Goal: Task Accomplishment & Management: Manage account settings

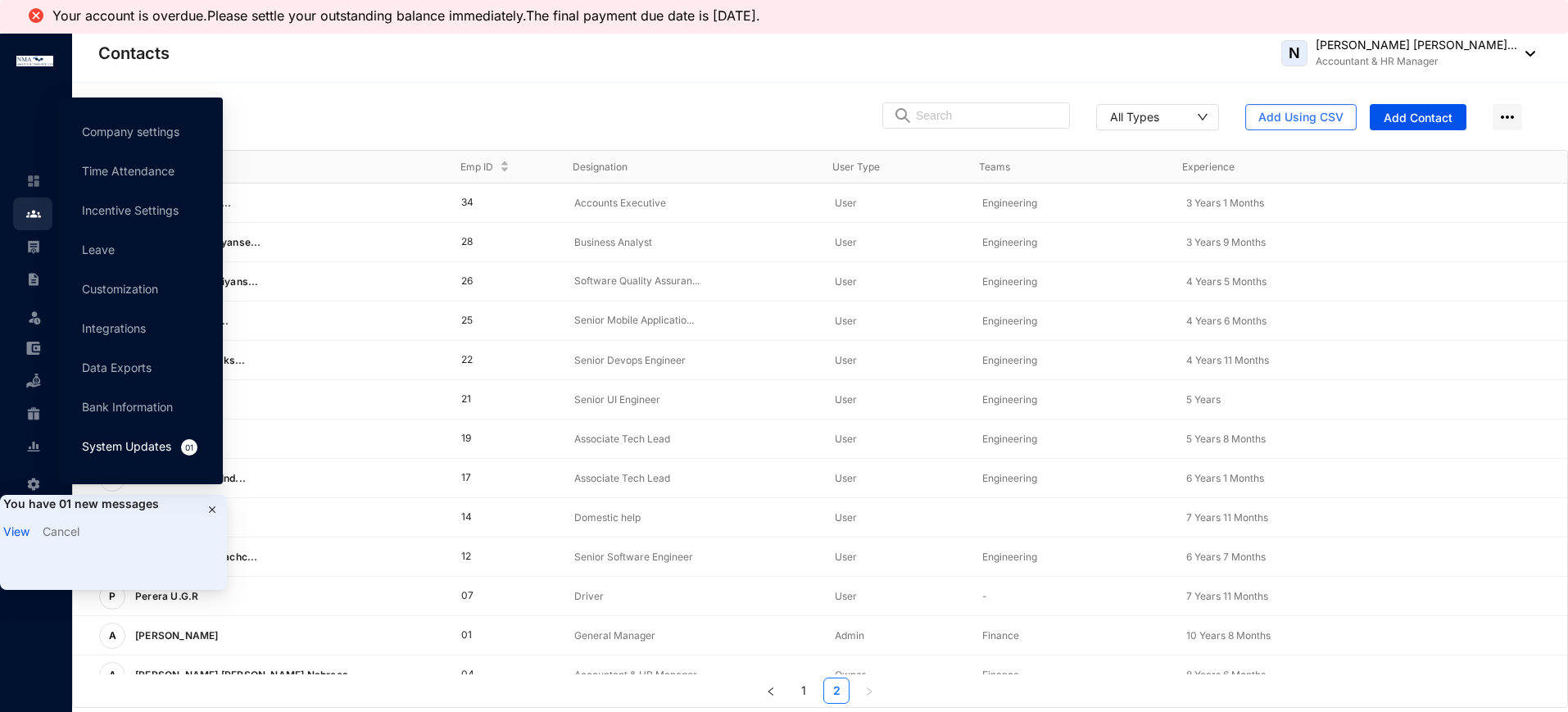
click at [144, 445] on link "System Updates 01" at bounding box center [140, 446] width 118 height 14
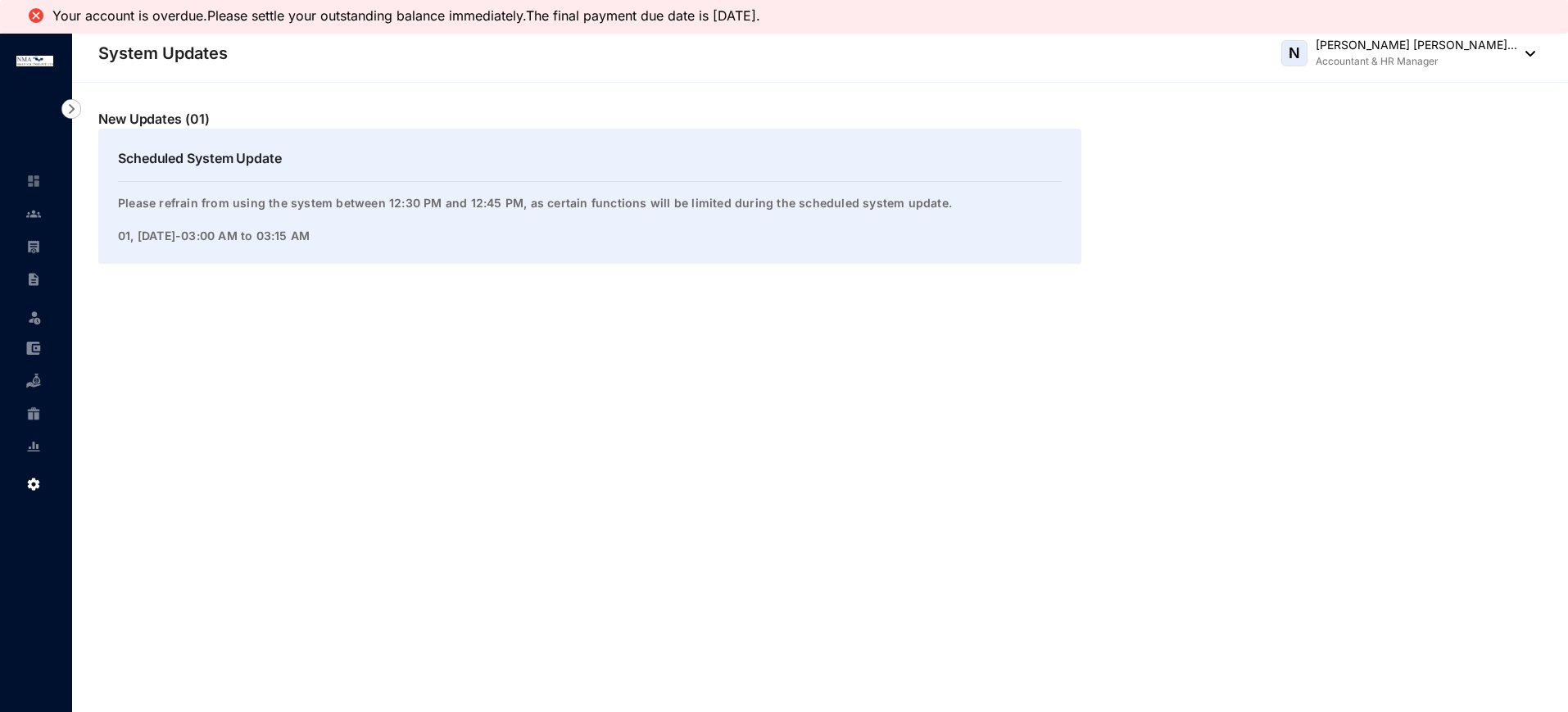
click at [601, 192] on div "Scheduled System Update Please refrain from using the system between 12:30 PM a…" at bounding box center [589, 196] width 983 height 135
click at [608, 207] on p "Please refrain from using the system between 12:30 PM and 12:45 PM, as certain …" at bounding box center [589, 212] width 944 height 33
click at [808, 202] on p "Please refrain from using the system between 12:30 PM and 12:45 PM, as certain …" at bounding box center [589, 212] width 944 height 33
click at [37, 185] on img at bounding box center [33, 181] width 15 height 15
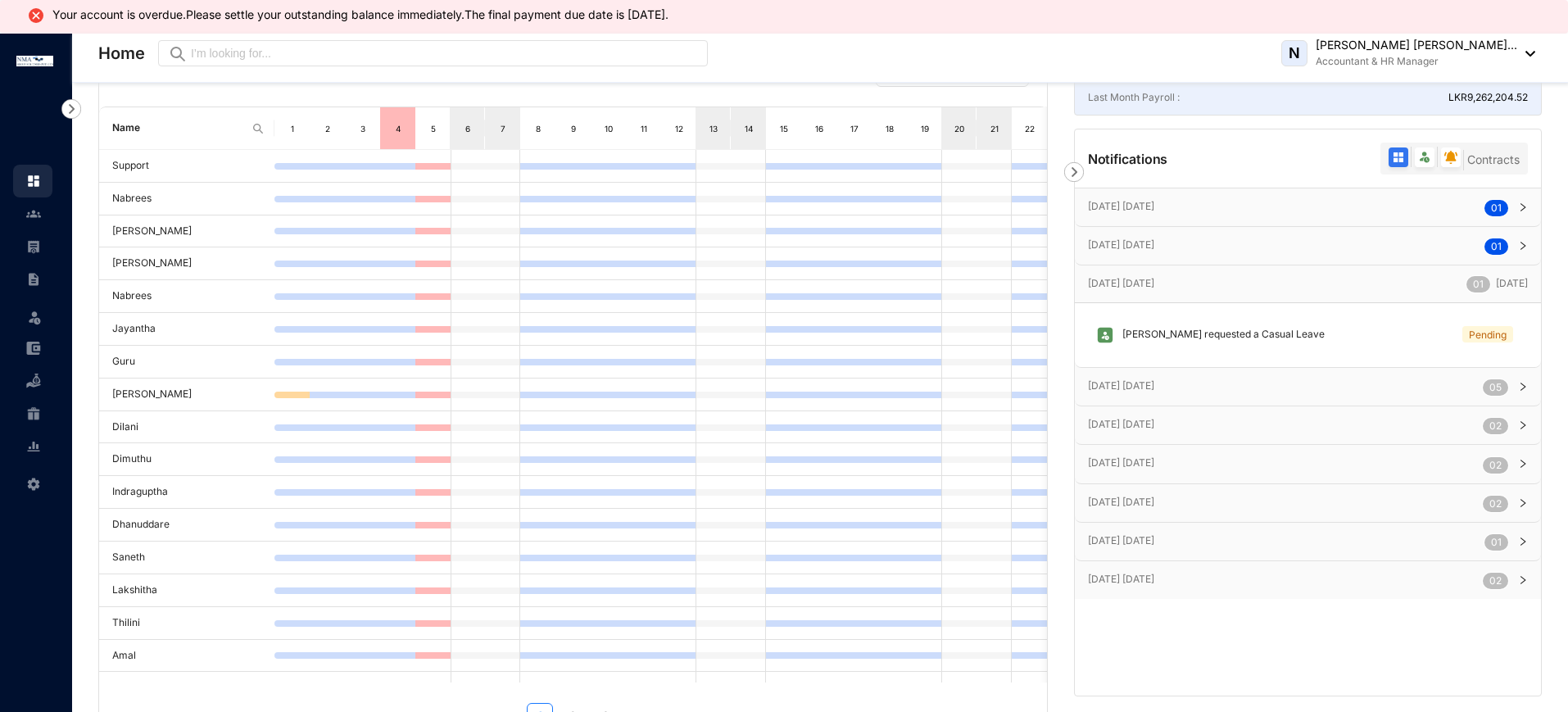
scroll to position [129, 0]
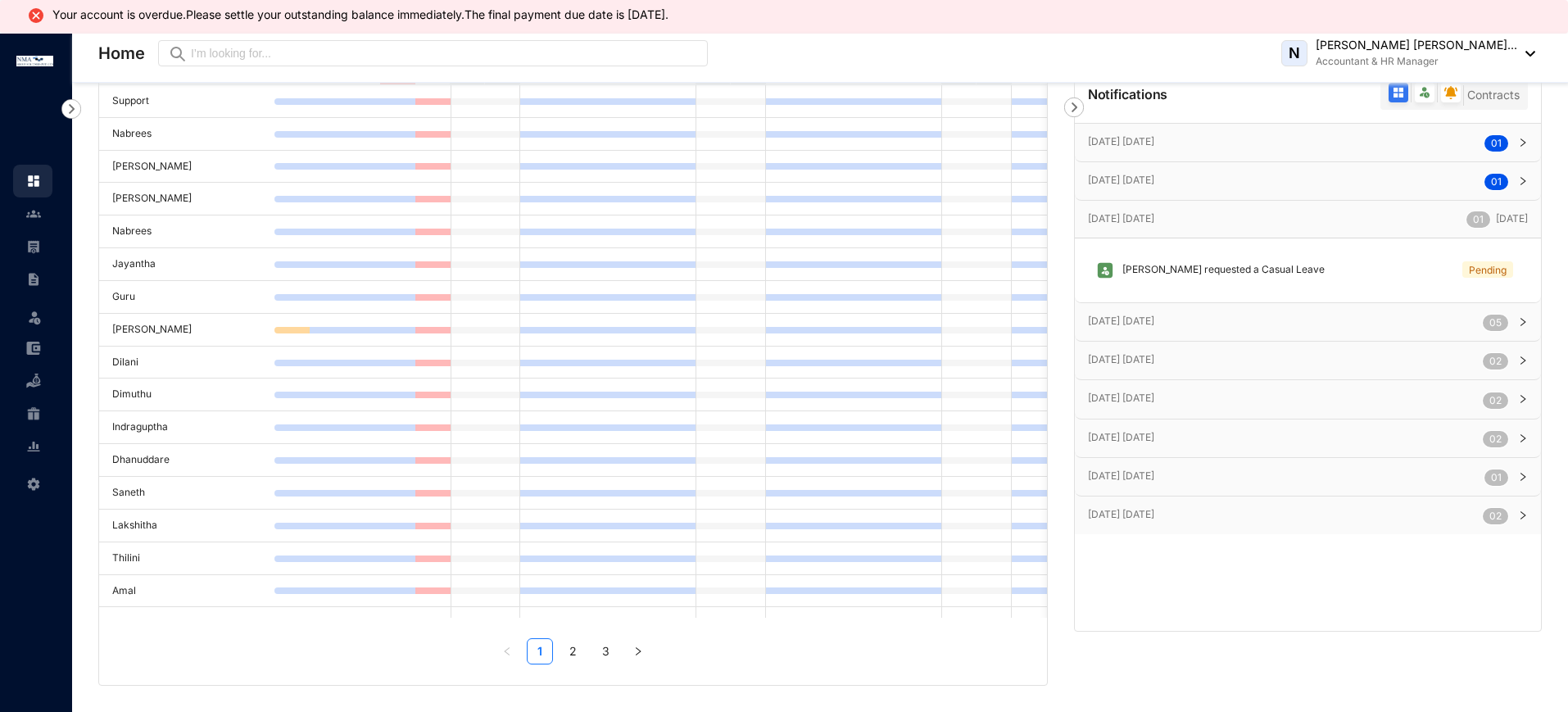
click at [1523, 327] on icon "right" at bounding box center [1523, 322] width 10 height 10
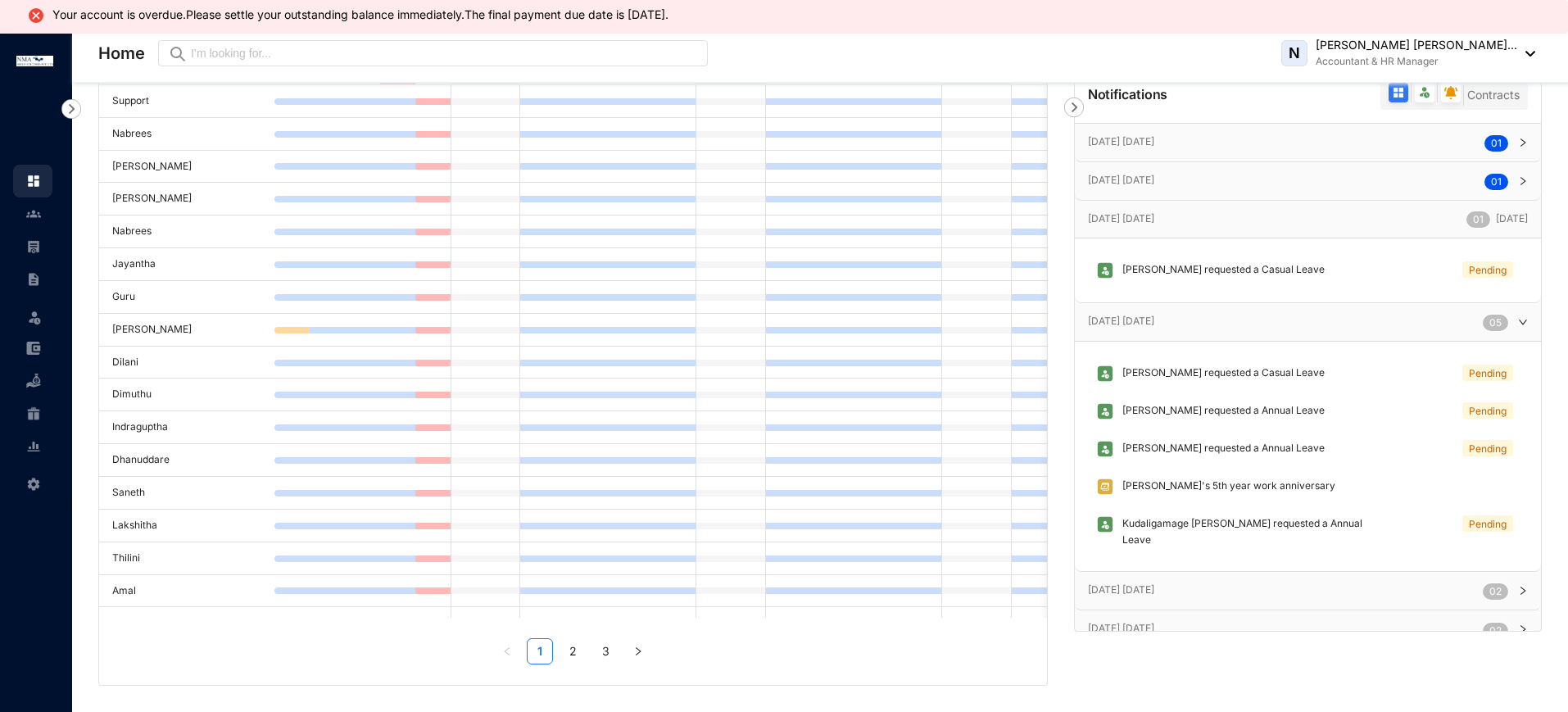
click at [1522, 327] on icon "right" at bounding box center [1523, 322] width 10 height 10
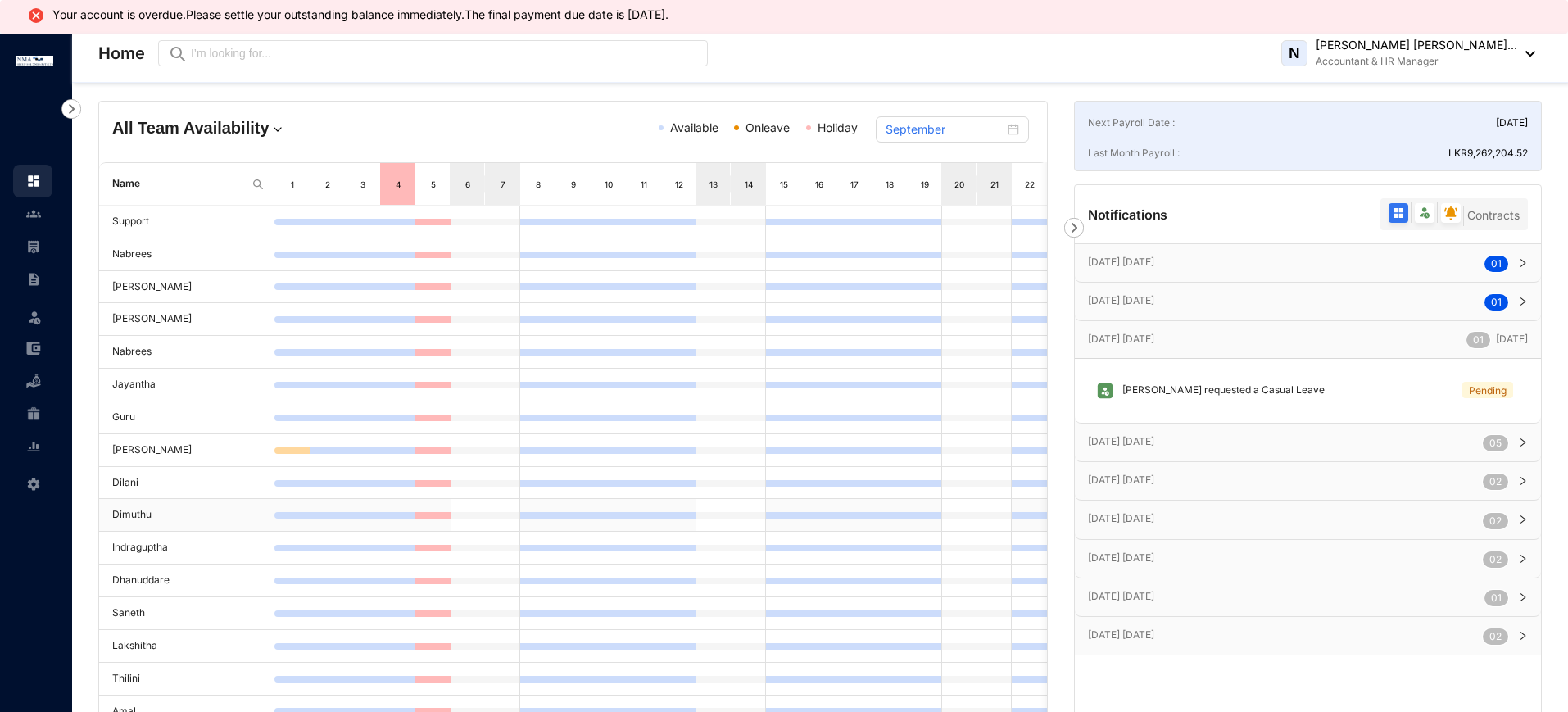
scroll to position [0, 0]
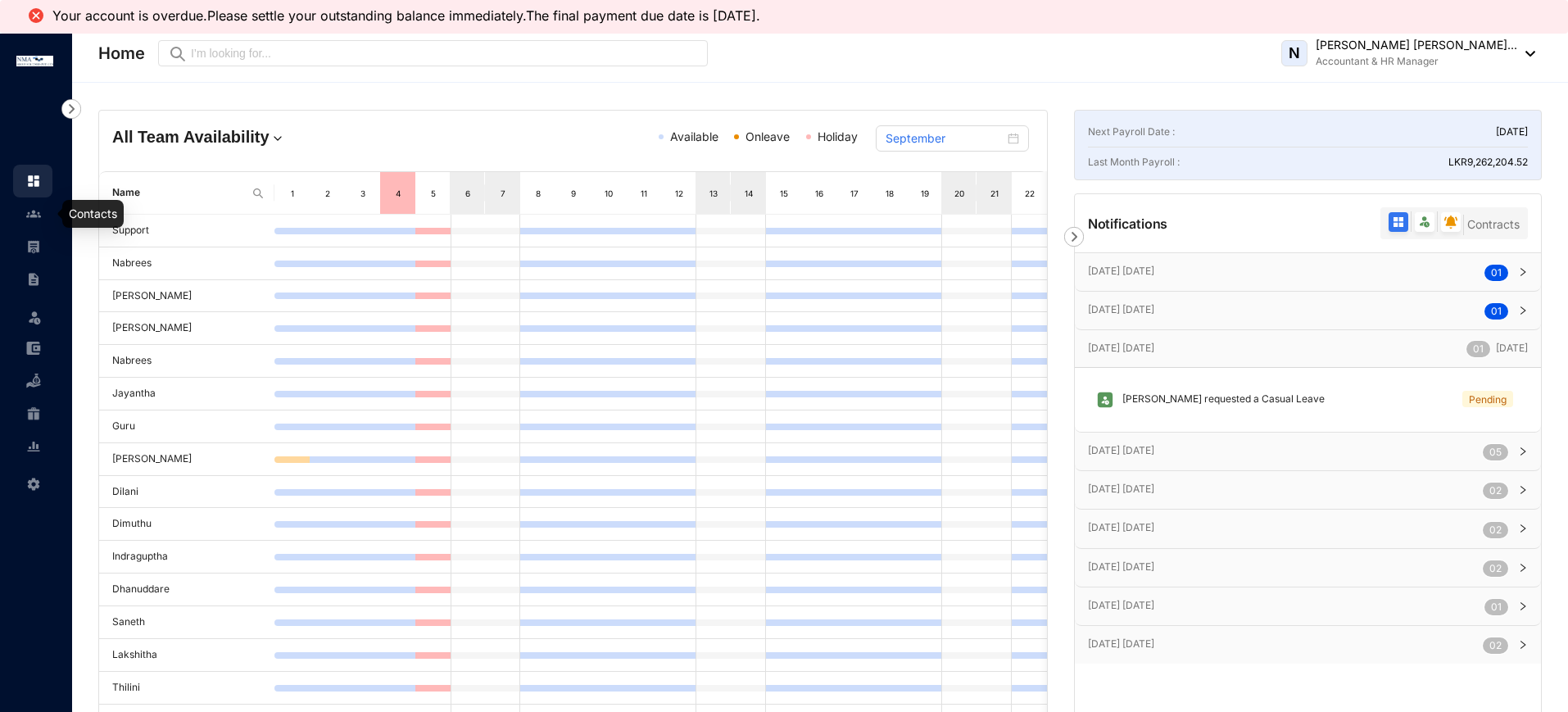
click at [29, 210] on img at bounding box center [33, 213] width 15 height 15
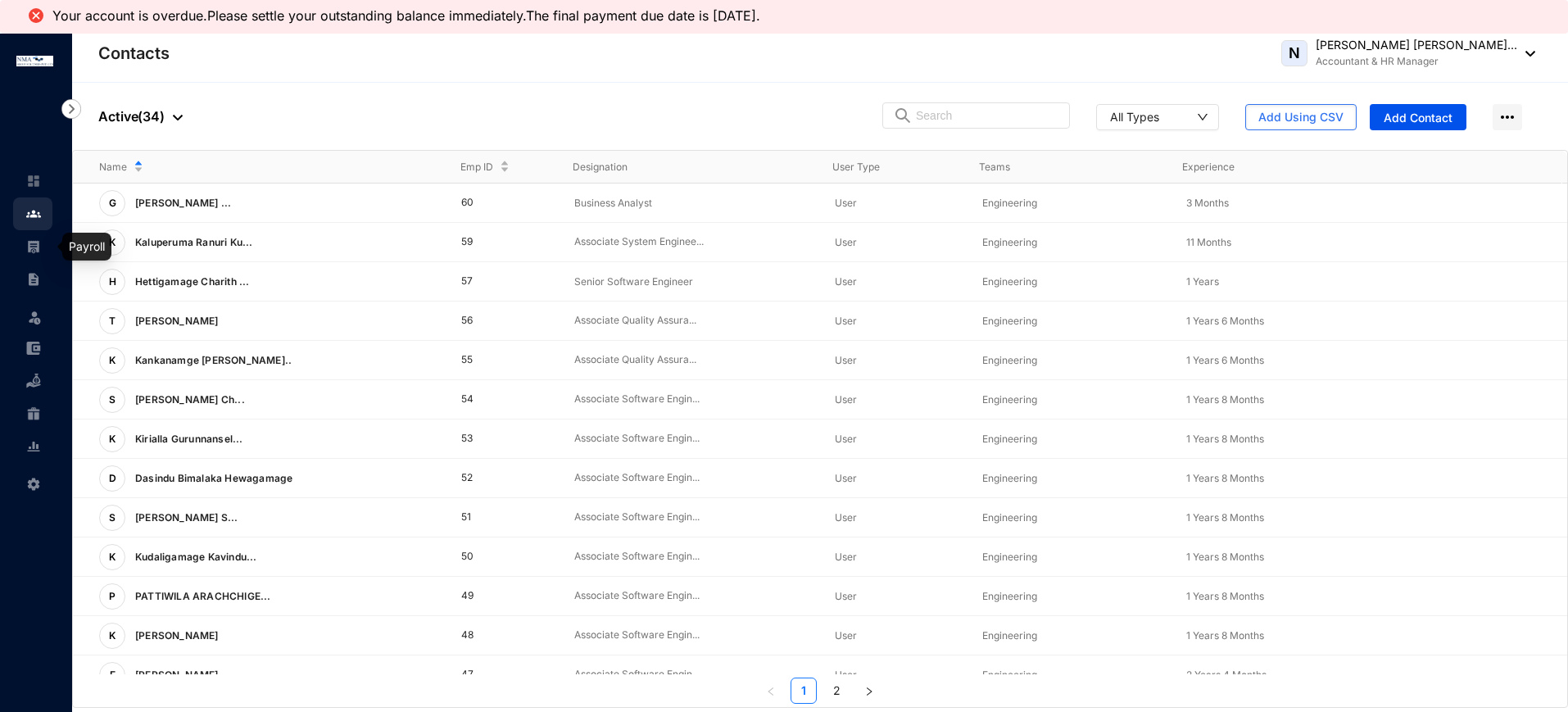
click at [40, 239] on img at bounding box center [33, 246] width 15 height 15
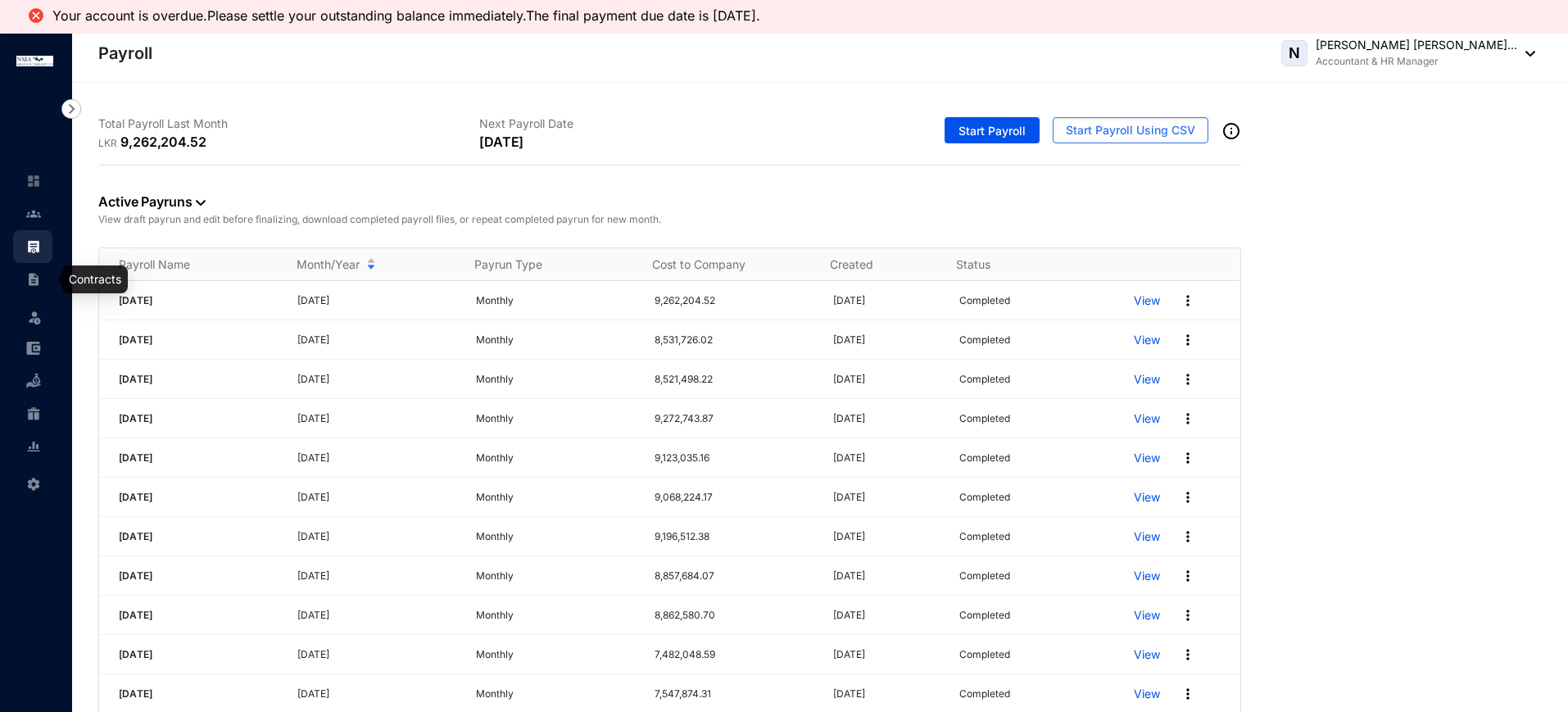
click at [28, 286] on img at bounding box center [33, 279] width 15 height 15
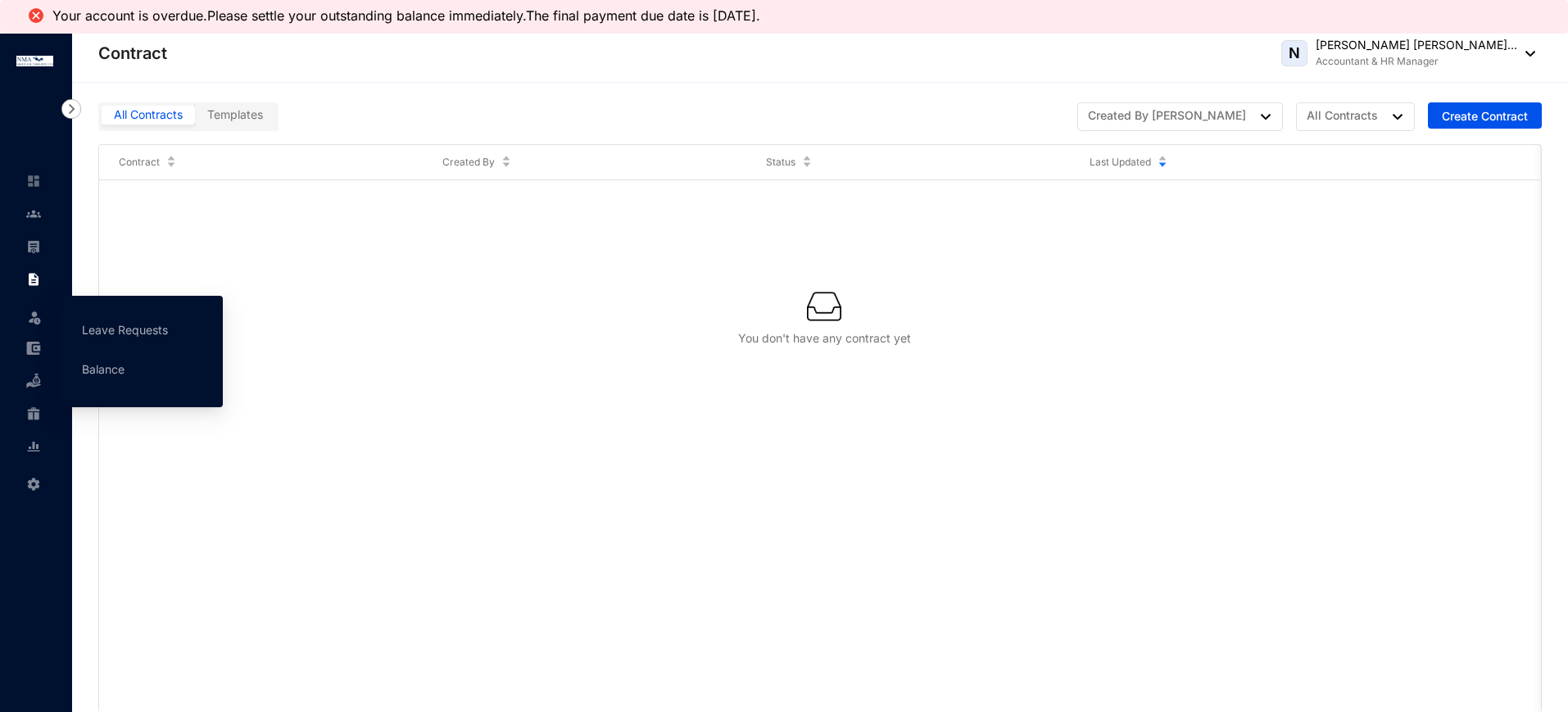
click at [32, 314] on icon at bounding box center [35, 314] width 8 height 0
click at [127, 337] on link "Leave Requests" at bounding box center [124, 330] width 86 height 14
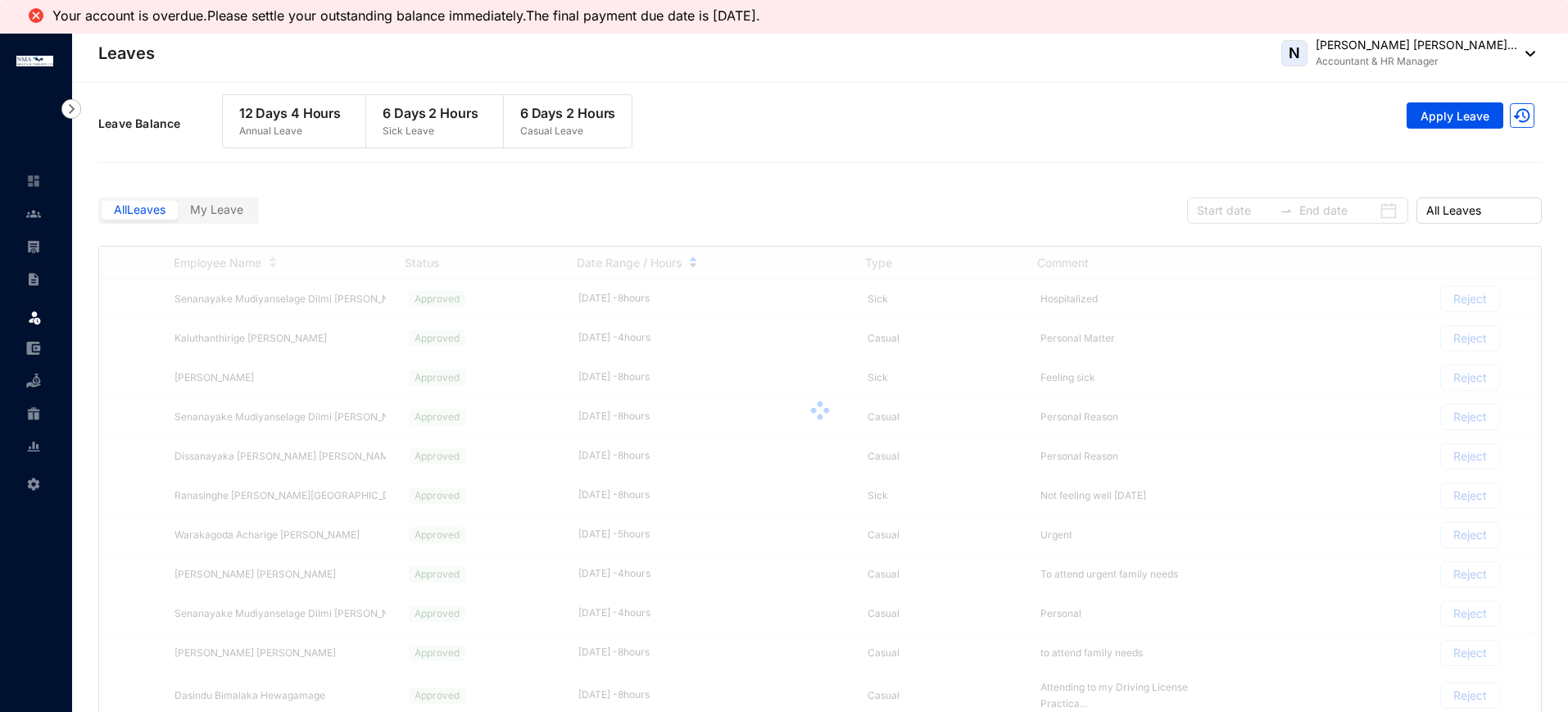
click at [698, 258] on div "Date Range / Hours" at bounding box center [711, 263] width 268 height 18
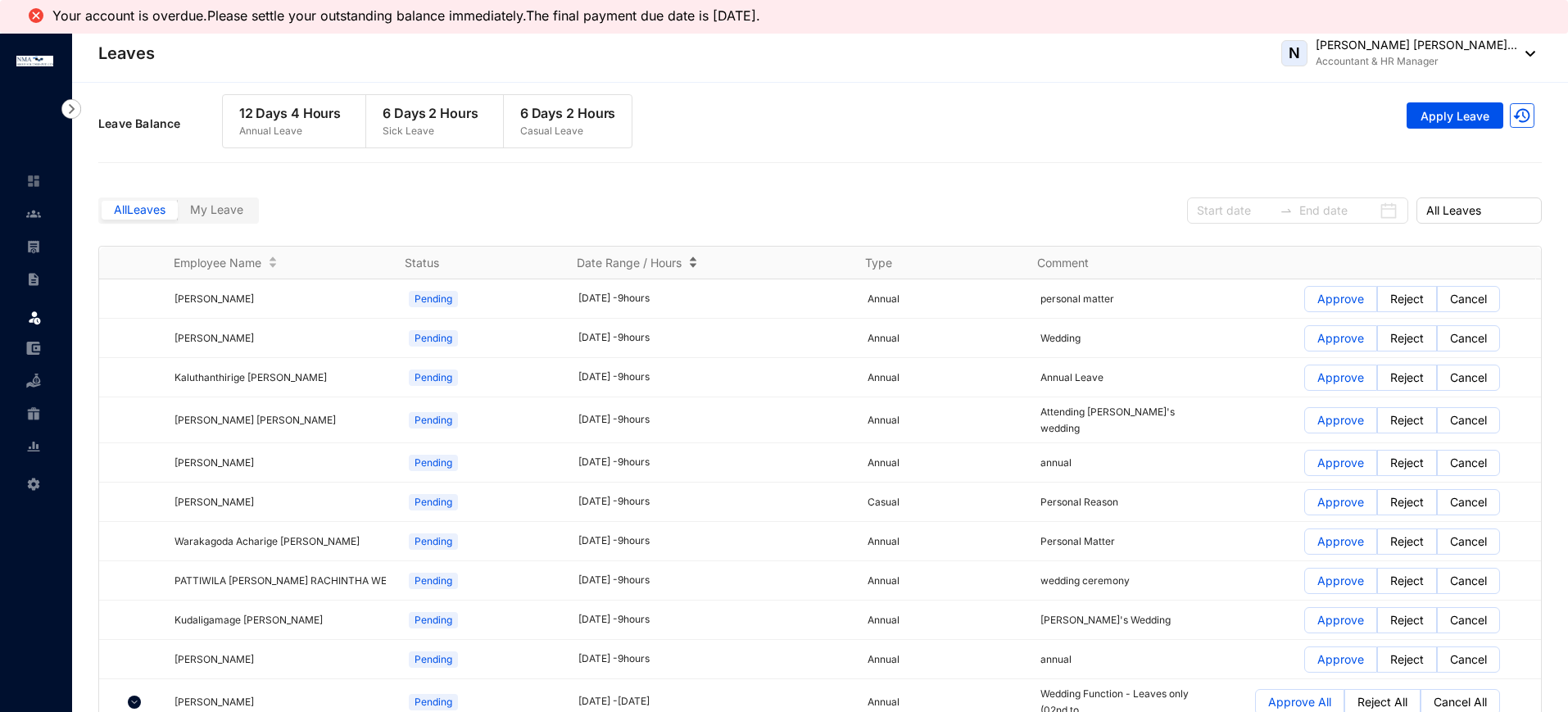
click at [691, 258] on div "Date Range / Hours" at bounding box center [711, 263] width 268 height 18
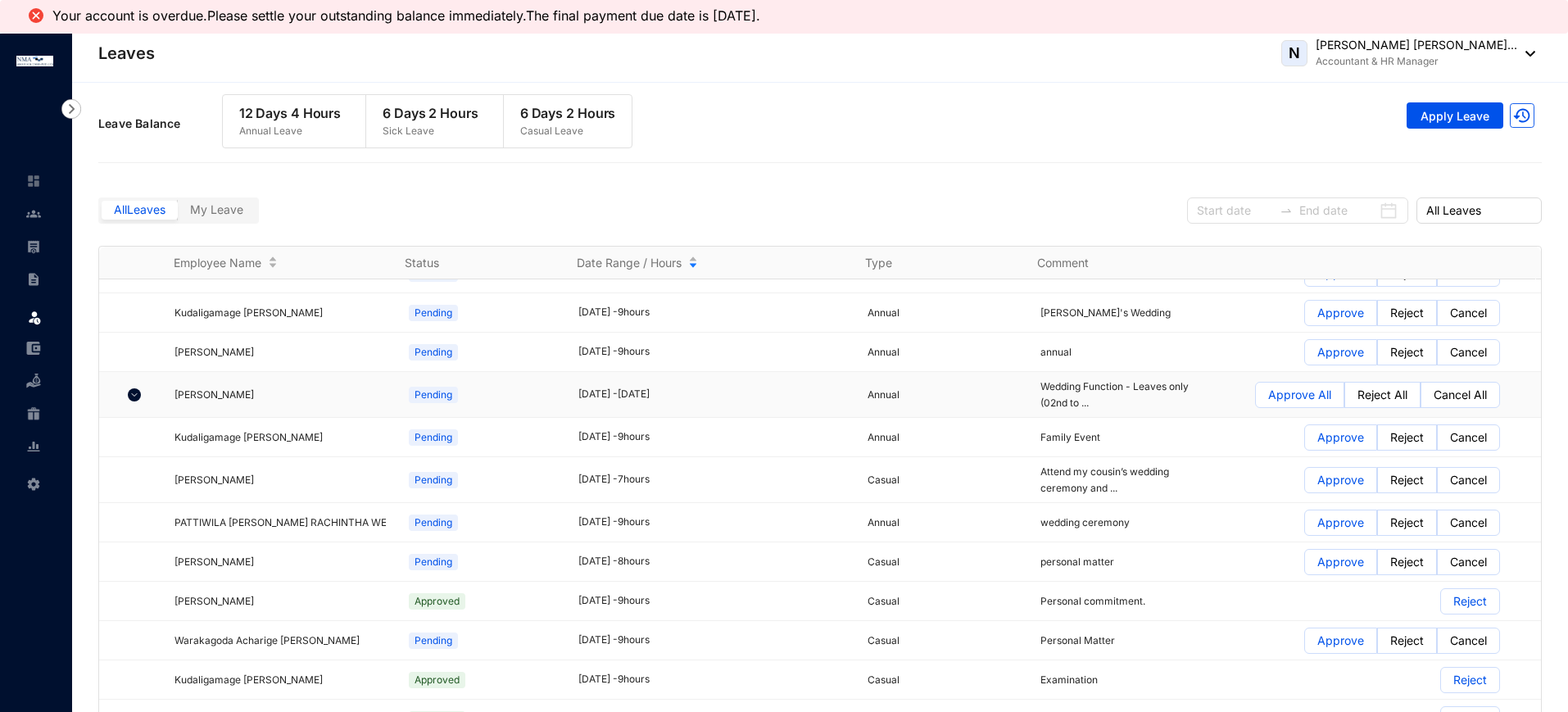
scroll to position [513, 0]
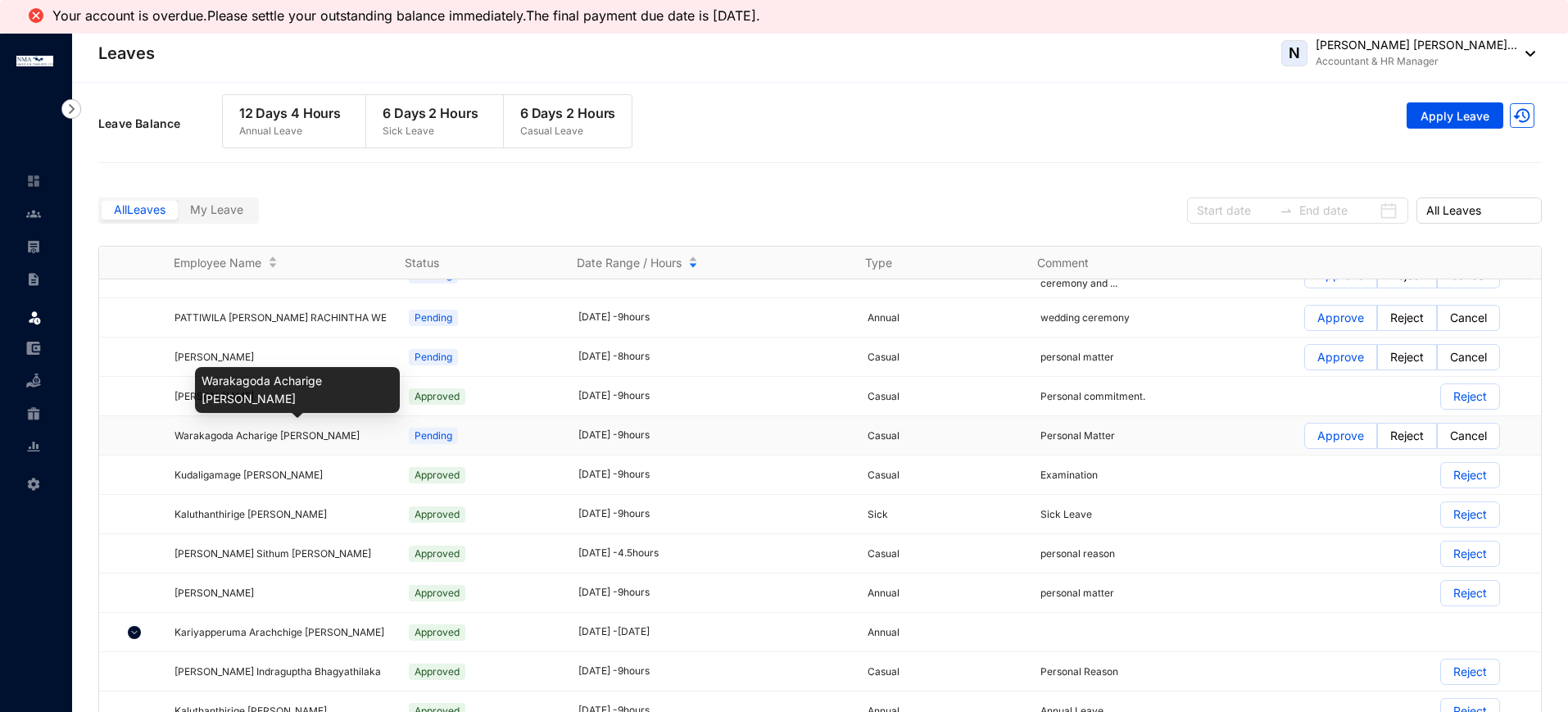
click at [360, 430] on span "Warakagoda Acharige [PERSON_NAME]" at bounding box center [267, 436] width 185 height 13
click at [345, 434] on span "Warakagoda Acharige [PERSON_NAME]" at bounding box center [267, 436] width 185 height 13
drag, startPoint x: 1311, startPoint y: 423, endPoint x: 689, endPoint y: 419, distance: 622.0
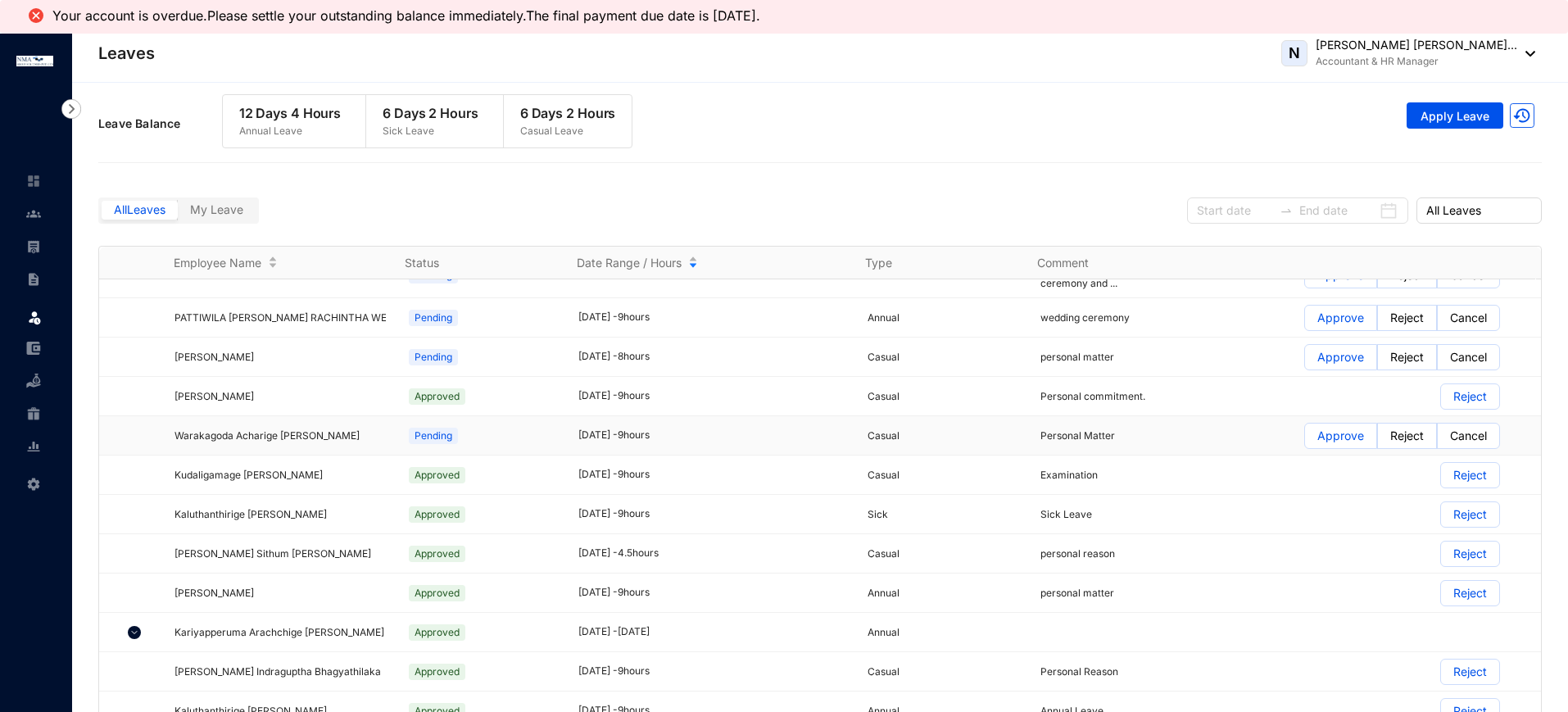
click at [1317, 424] on p "Approve" at bounding box center [1341, 436] width 47 height 24
click at [1306, 441] on input "Approve" at bounding box center [1306, 441] width 0 height 0
click at [1306, 352] on span at bounding box center [1341, 357] width 71 height 24
click at [1306, 362] on input "Approve" at bounding box center [1306, 362] width 0 height 0
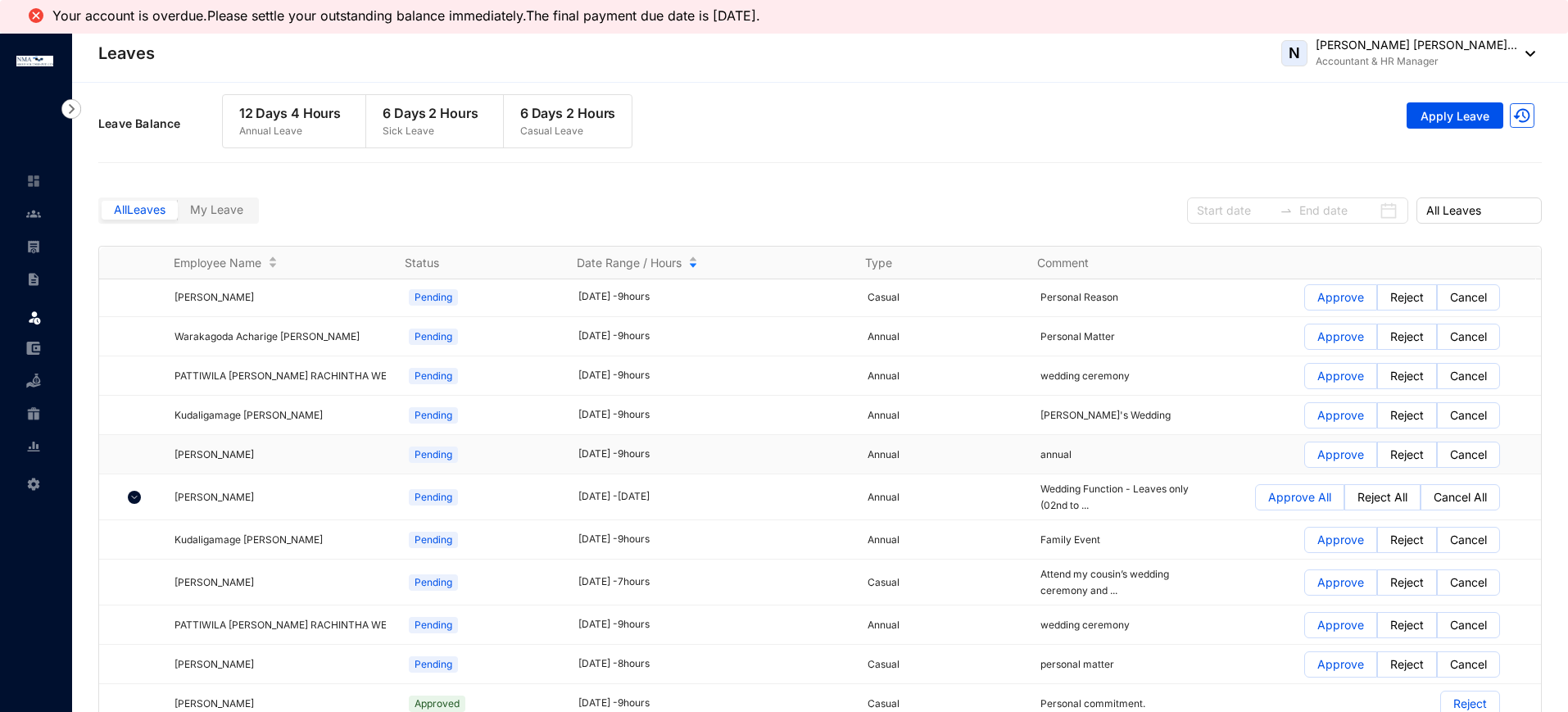
scroll to position [409, 0]
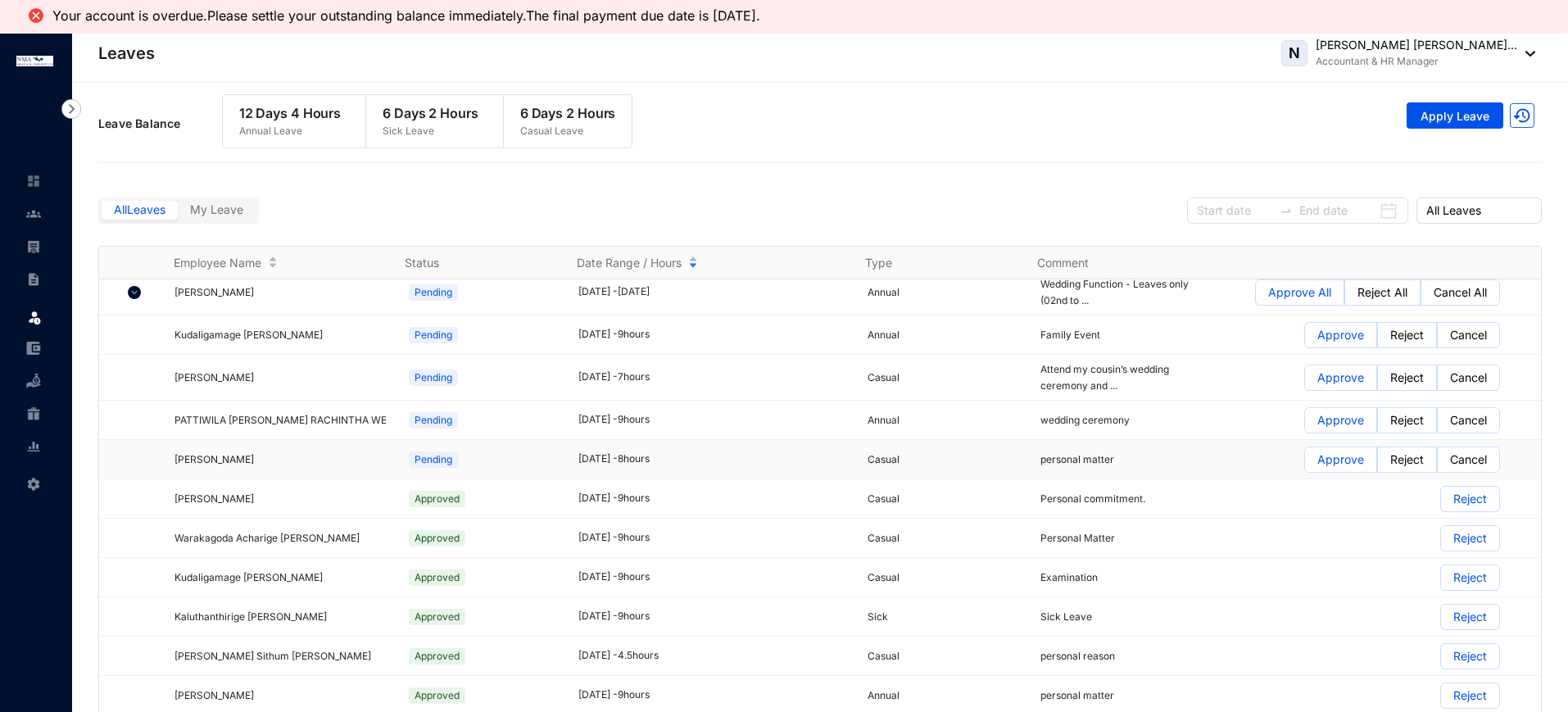
click at [427, 451] on span "Pending" at bounding box center [434, 459] width 50 height 17
click at [1319, 453] on p "Approve" at bounding box center [1341, 459] width 47 height 24
click at [1306, 464] on input "Approve" at bounding box center [1306, 464] width 0 height 0
click at [1332, 420] on p "Approve" at bounding box center [1341, 420] width 47 height 24
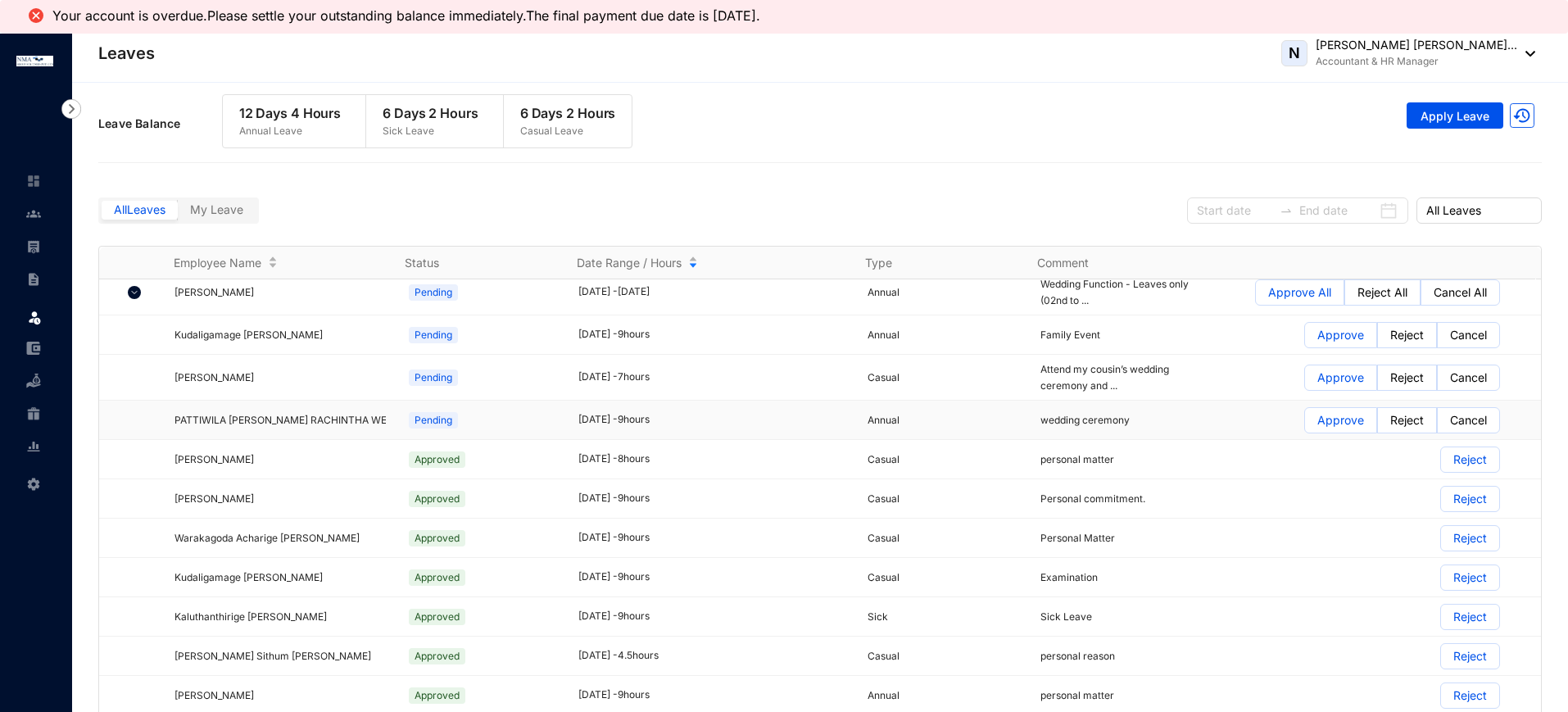
click at [1306, 425] on input "Approve" at bounding box center [1306, 425] width 0 height 0
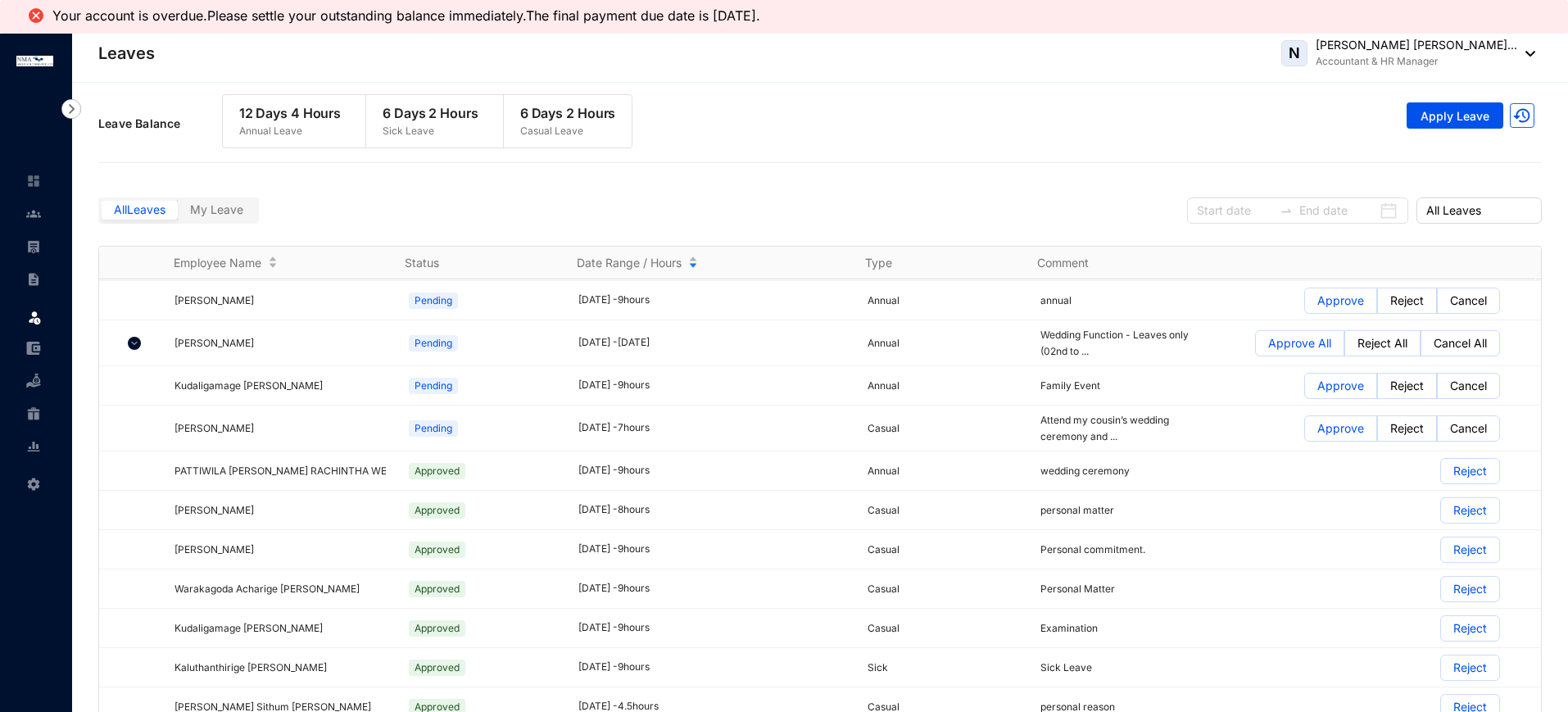
scroll to position [319, 0]
